Goal: Information Seeking & Learning: Learn about a topic

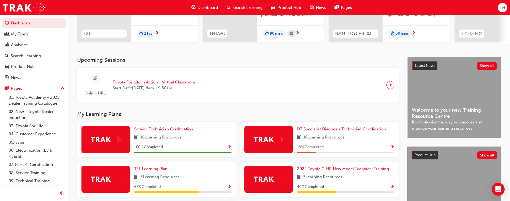
scroll to position [144, 0]
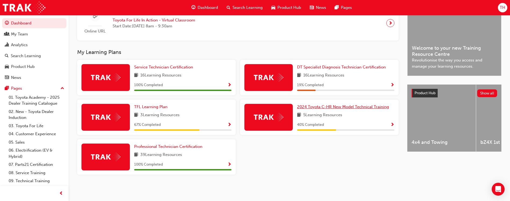
click at [317, 104] on link "2024 Toyota C-HR New Model Technical Training" at bounding box center [344, 107] width 94 height 6
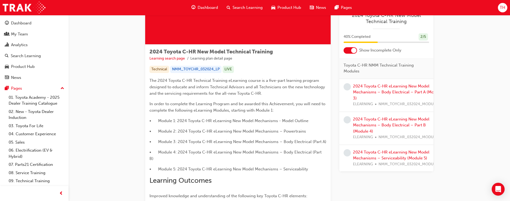
scroll to position [40, 0]
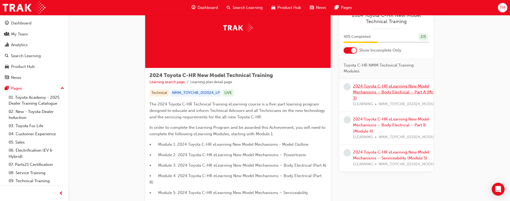
click at [390, 91] on link "2024 Toyota C-HR eLearning New Model Mechanisms – Body Electrical – Part A (Mod…" at bounding box center [397, 92] width 89 height 17
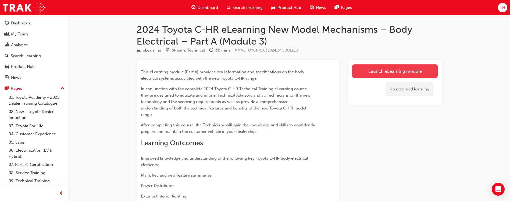
click at [389, 71] on link "Launch eLearning module" at bounding box center [394, 70] width 85 height 13
